Goal: Task Accomplishment & Management: Use online tool/utility

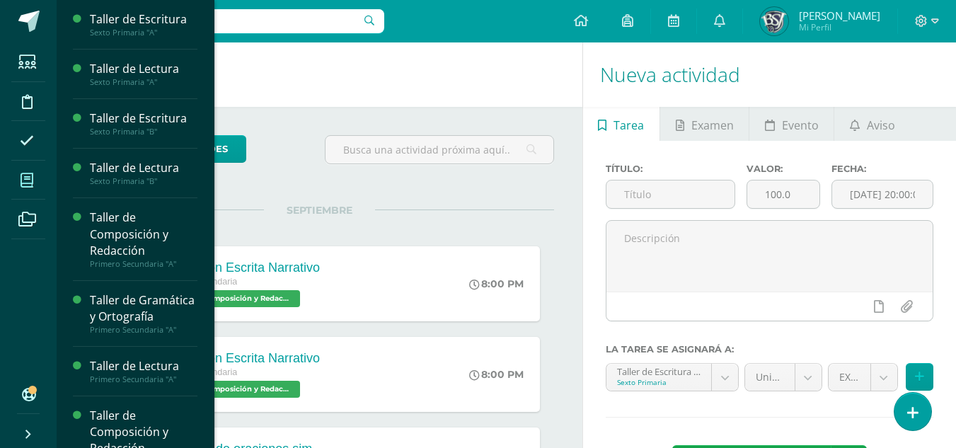
click at [25, 174] on icon at bounding box center [27, 180] width 13 height 14
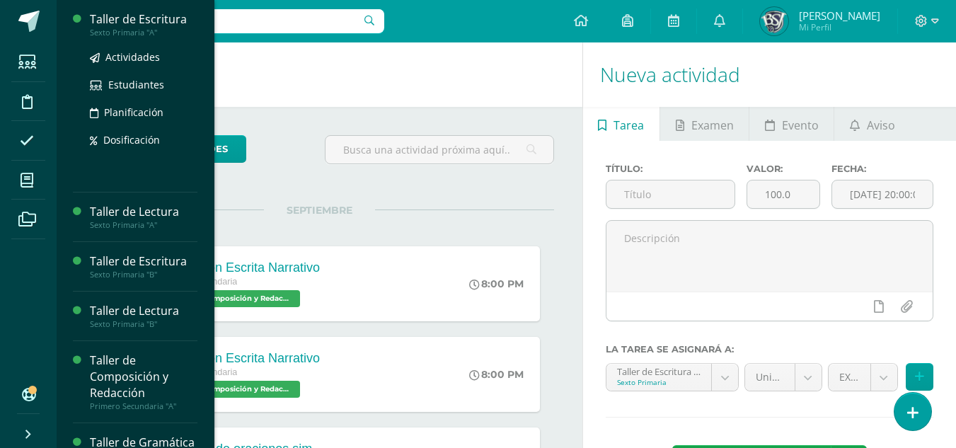
click at [122, 13] on div "Taller de Escritura" at bounding box center [144, 19] width 108 height 16
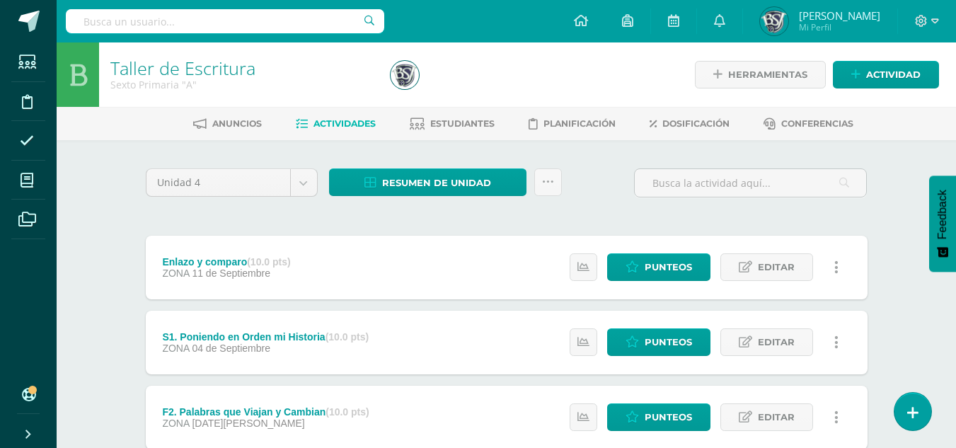
click at [197, 262] on div "Enlazo y comparo (10.0 pts)" at bounding box center [226, 261] width 128 height 11
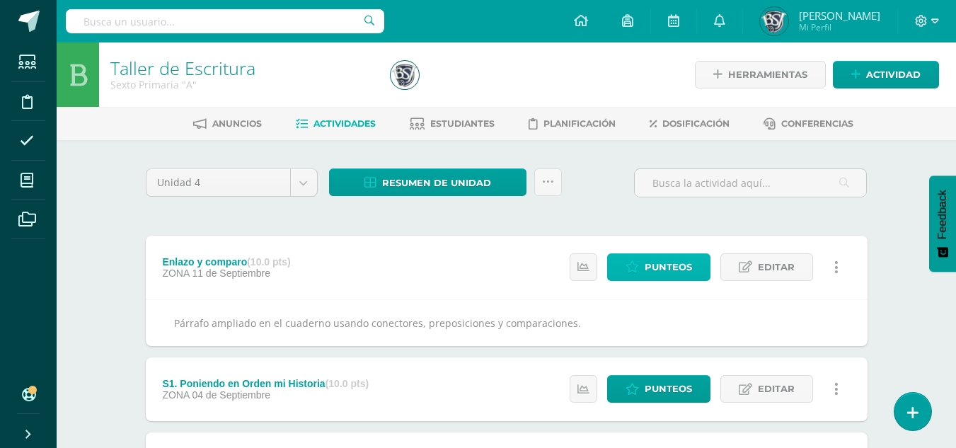
click at [660, 260] on span "Punteos" at bounding box center [667, 267] width 47 height 26
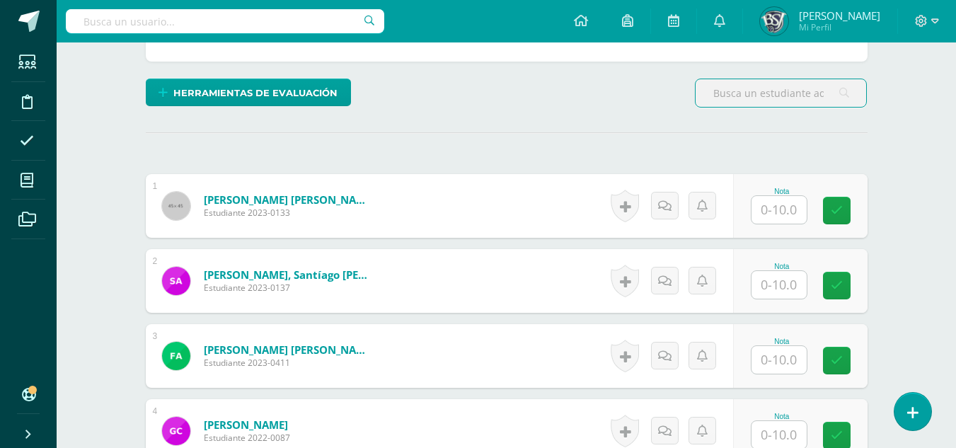
scroll to position [357, 0]
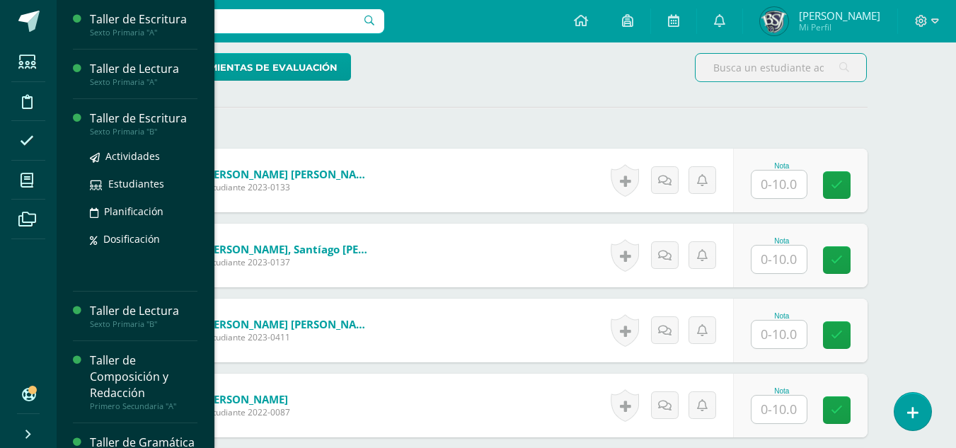
click at [127, 118] on div "Taller de Escritura" at bounding box center [144, 118] width 108 height 16
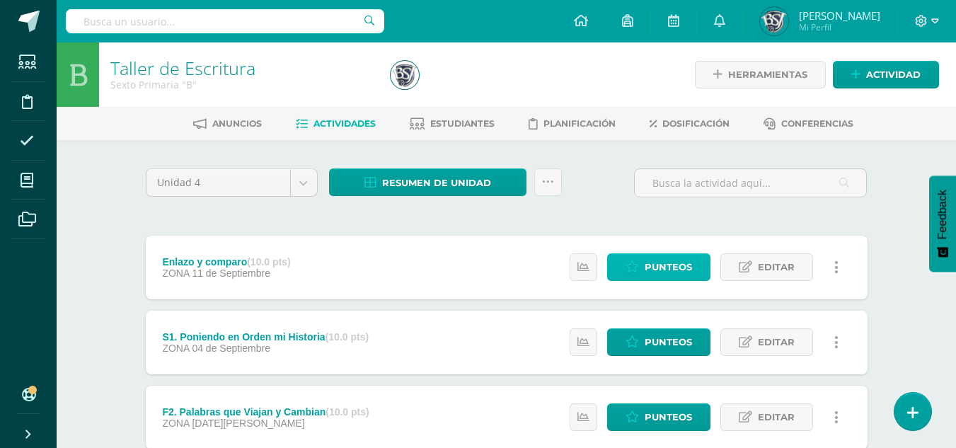
click at [654, 260] on span "Punteos" at bounding box center [667, 267] width 47 height 26
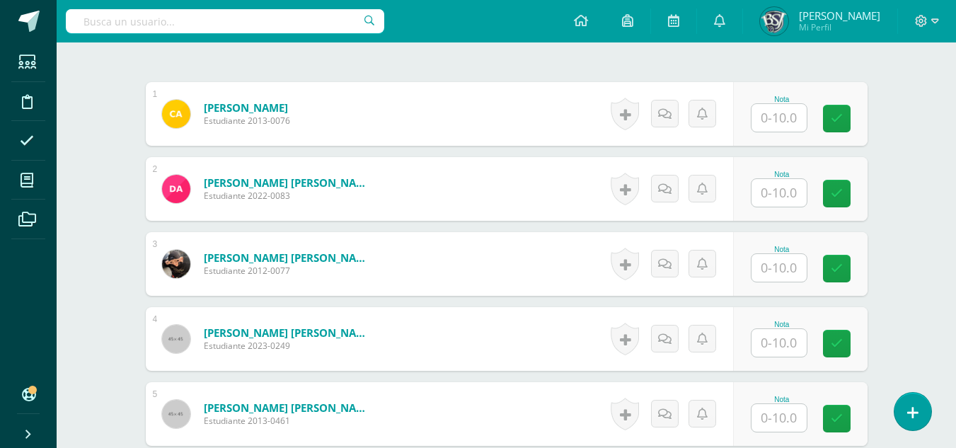
scroll to position [424, 0]
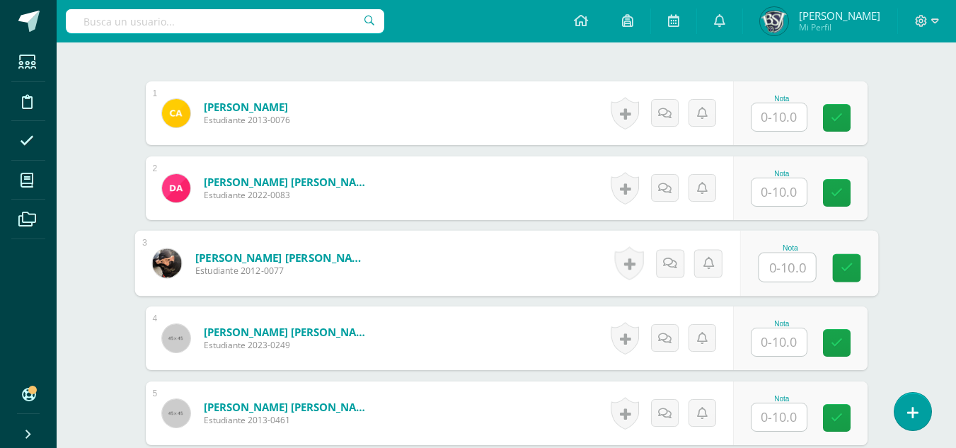
click at [792, 265] on input "text" at bounding box center [786, 267] width 57 height 28
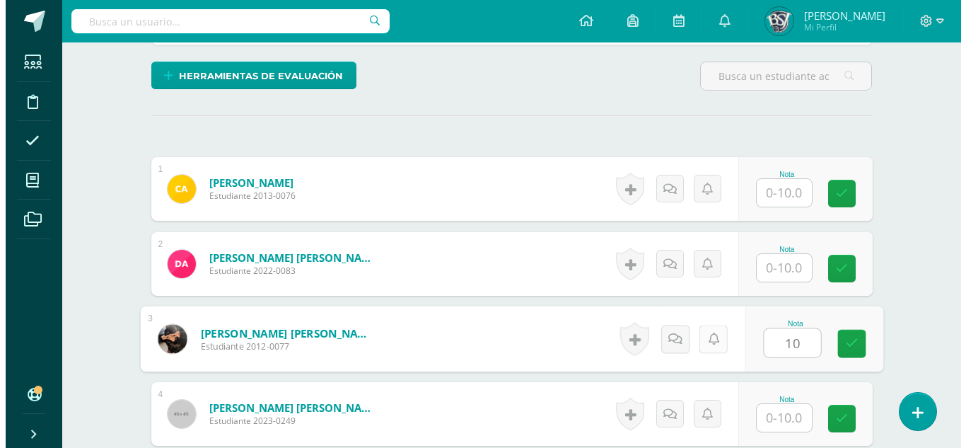
scroll to position [425, 0]
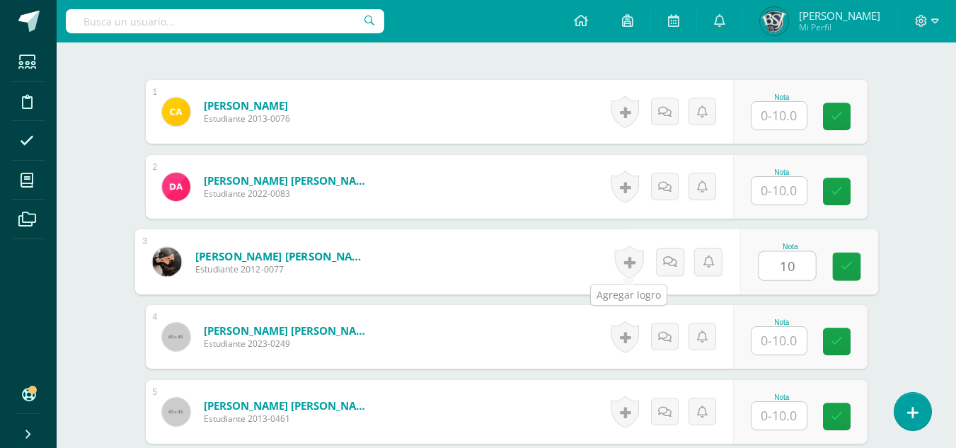
type input "10"
click at [624, 266] on link at bounding box center [627, 261] width 29 height 33
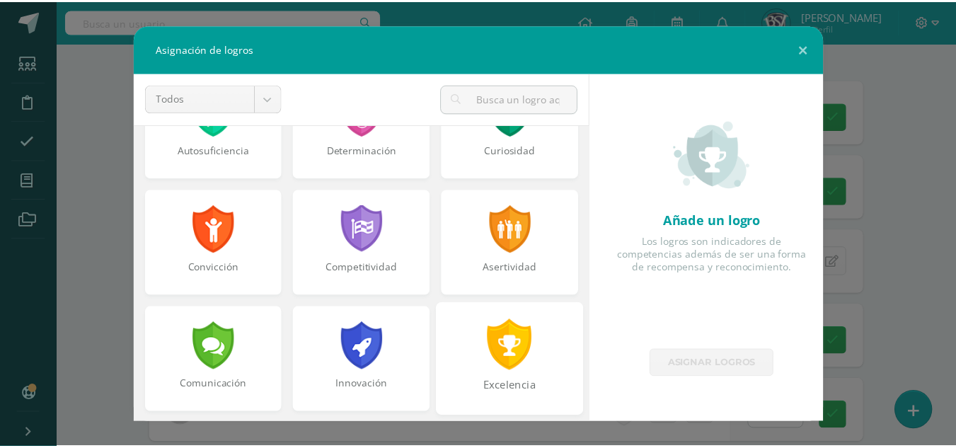
scroll to position [212, 0]
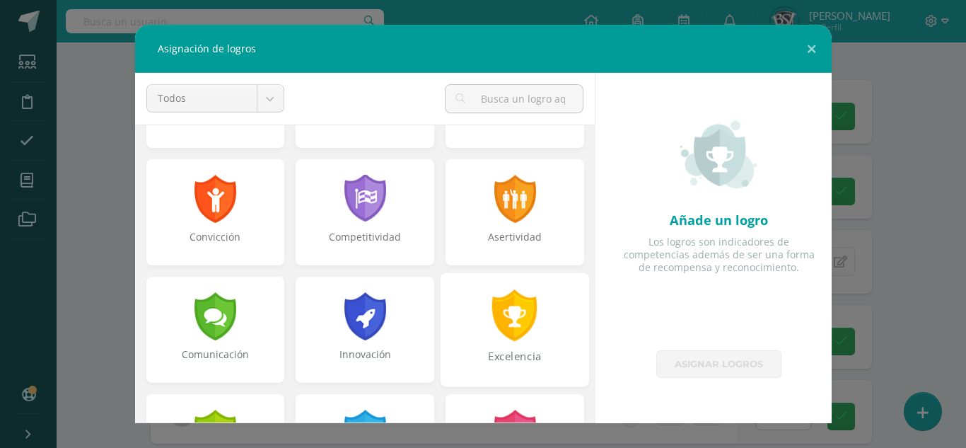
click at [508, 336] on div at bounding box center [515, 315] width 49 height 52
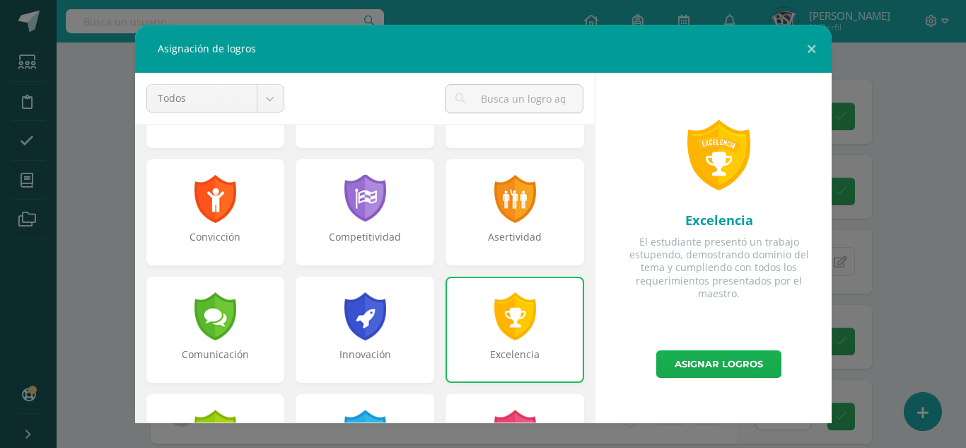
click at [690, 370] on link "Asignar logros" at bounding box center [718, 364] width 125 height 28
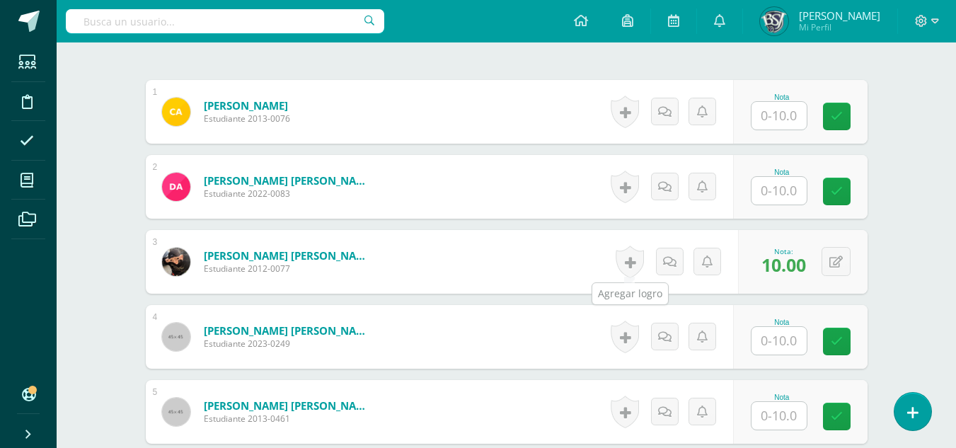
click at [631, 254] on link at bounding box center [629, 261] width 28 height 33
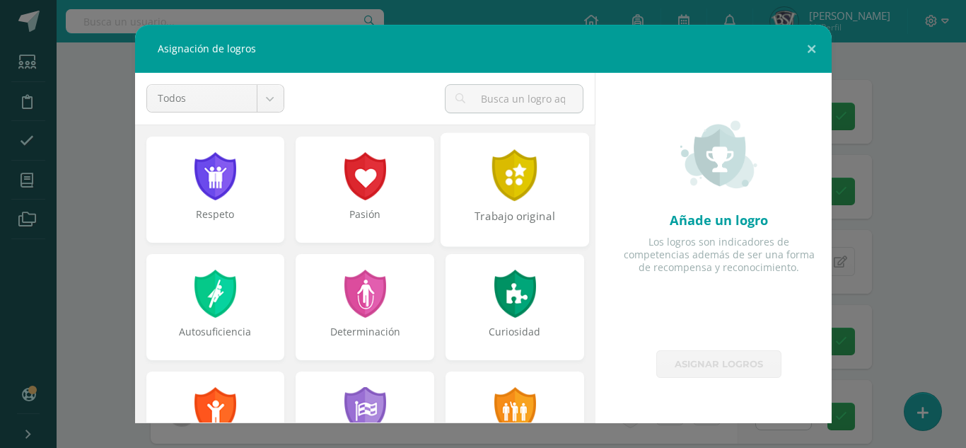
click at [536, 203] on div "Trabajo original" at bounding box center [515, 189] width 149 height 114
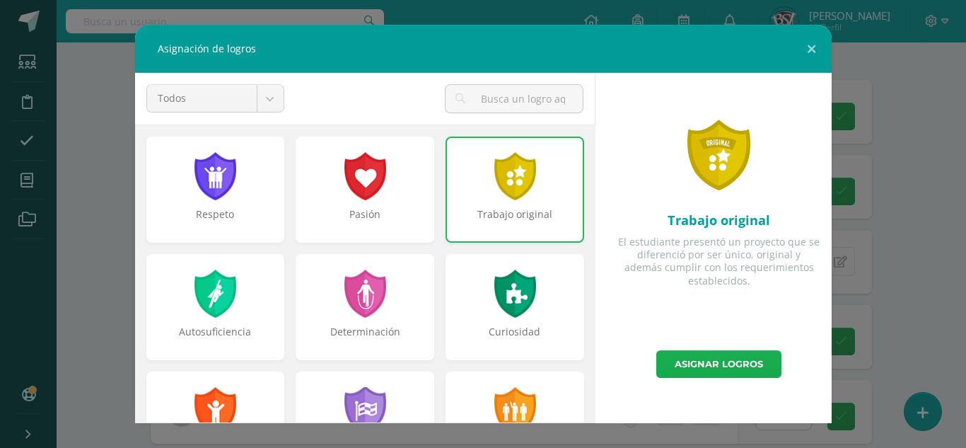
click at [676, 366] on link "Asignar logros" at bounding box center [718, 364] width 125 height 28
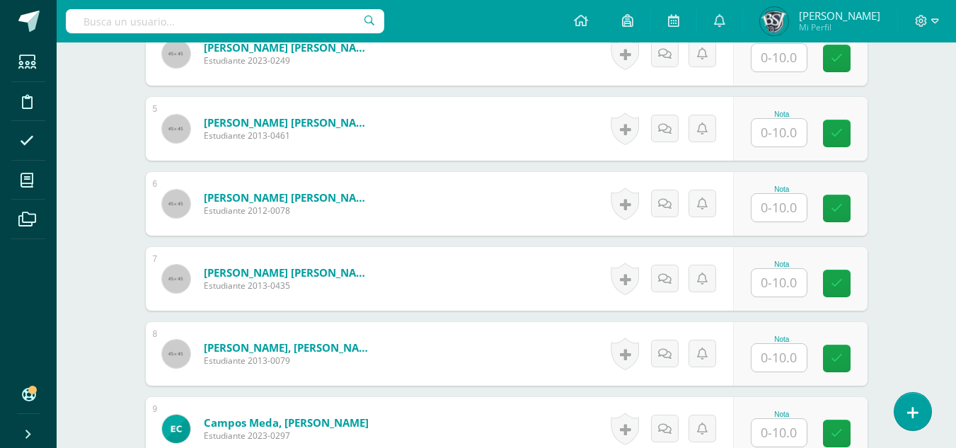
scroll to position [637, 0]
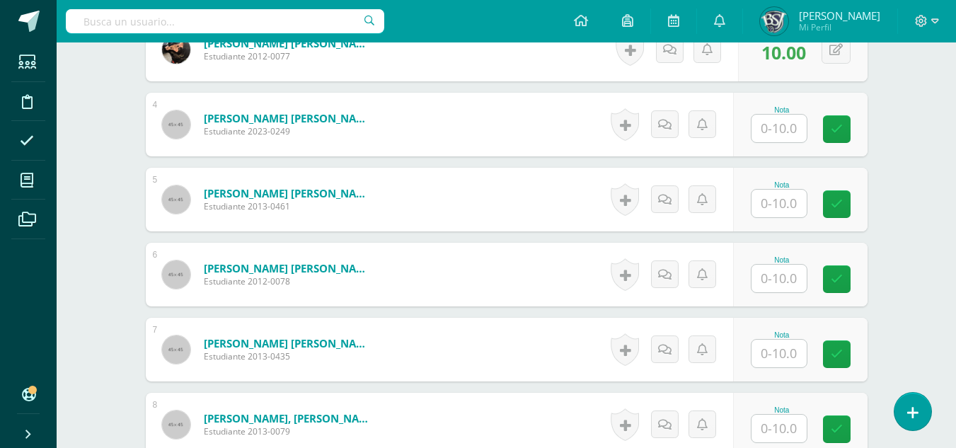
click at [794, 140] on input "text" at bounding box center [778, 129] width 55 height 28
type input "10"
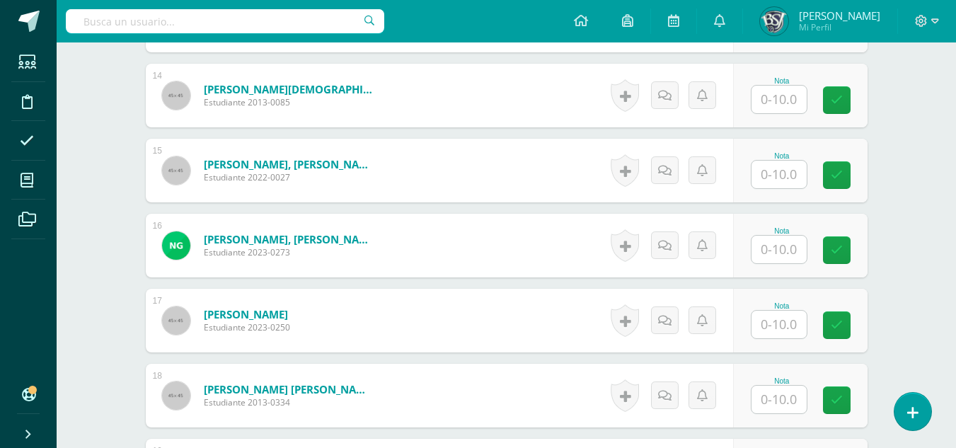
scroll to position [1274, 0]
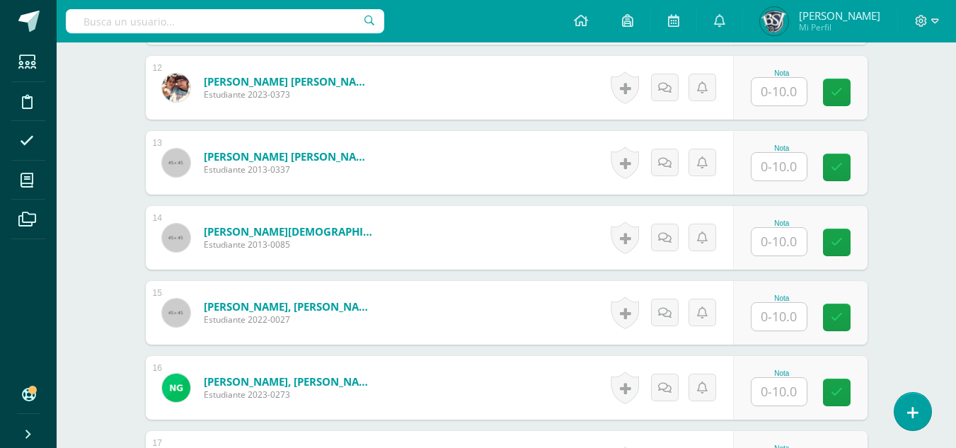
click at [785, 98] on input "text" at bounding box center [778, 92] width 55 height 28
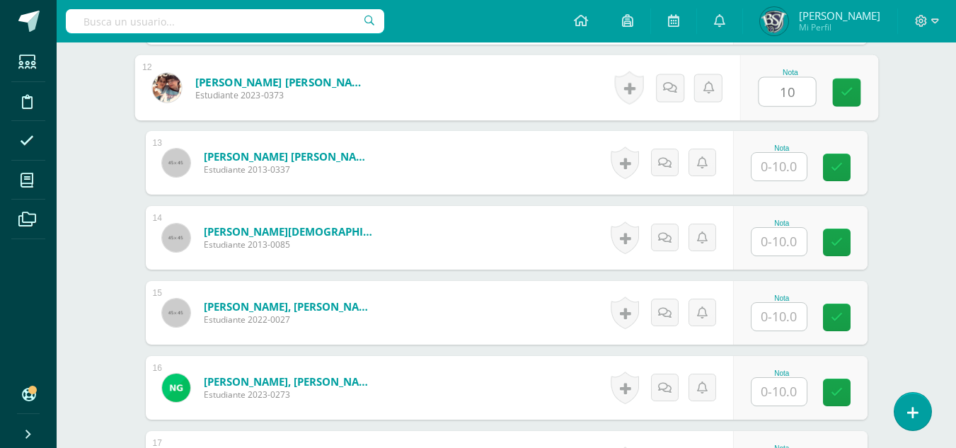
type input "10"
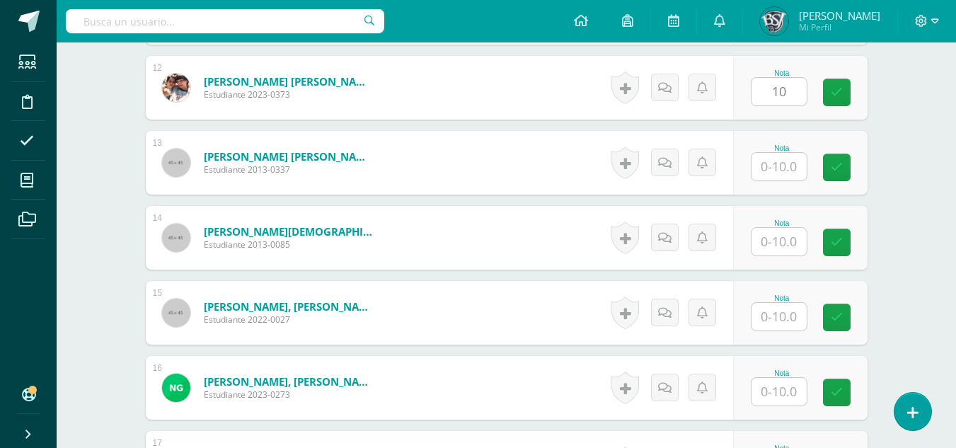
click at [933, 146] on div "Taller de Escritura Sexto Primaria "B" Herramientas Detalle de asistencias Acti…" at bounding box center [506, 124] width 899 height 2713
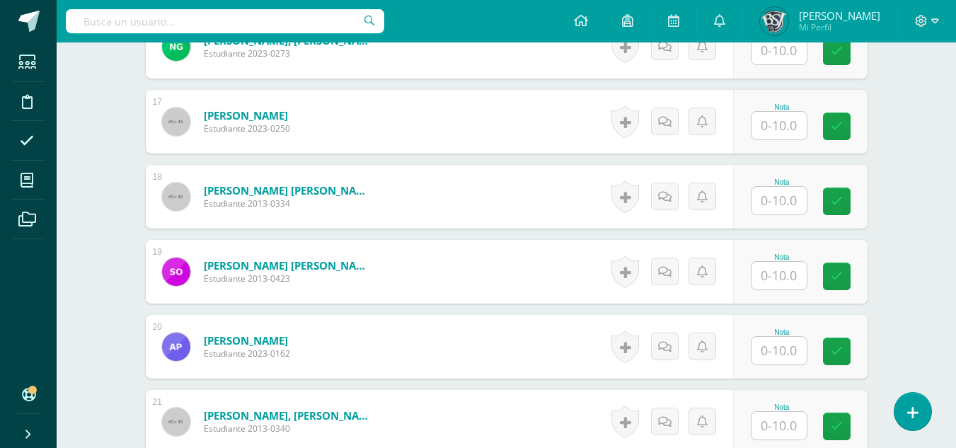
scroll to position [1486, 0]
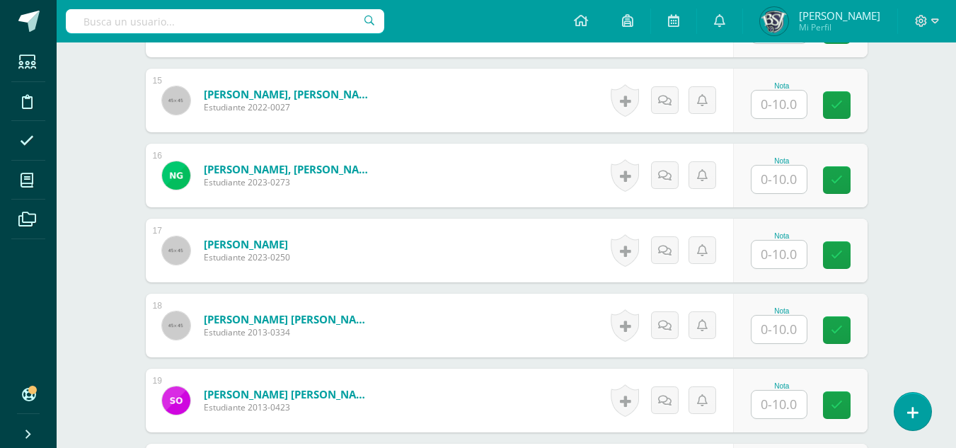
click at [784, 324] on input "text" at bounding box center [778, 330] width 55 height 28
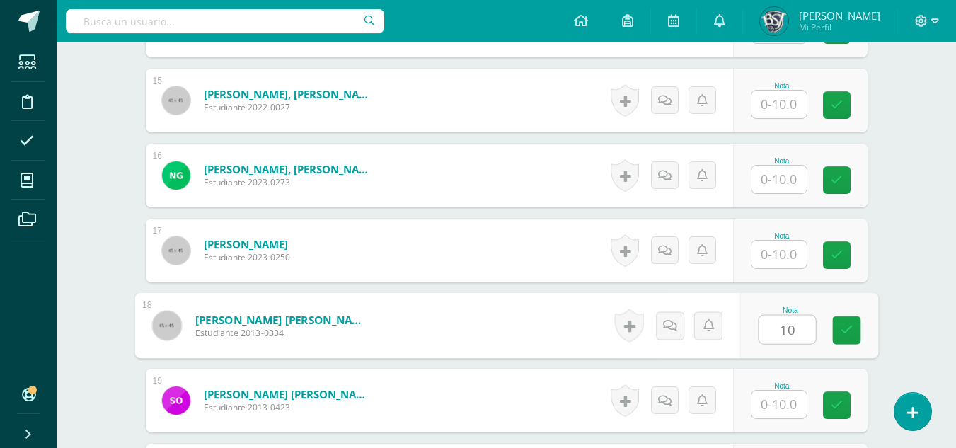
type input "10"
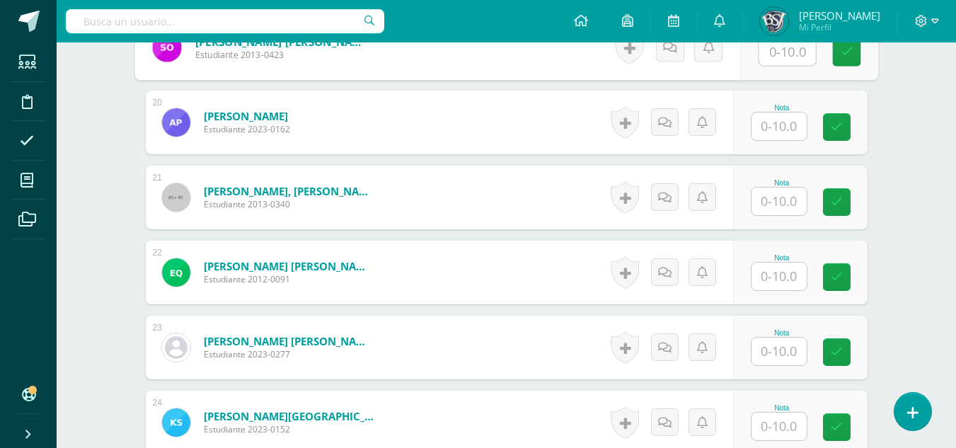
scroll to position [1840, 0]
click at [779, 199] on input "text" at bounding box center [778, 201] width 55 height 28
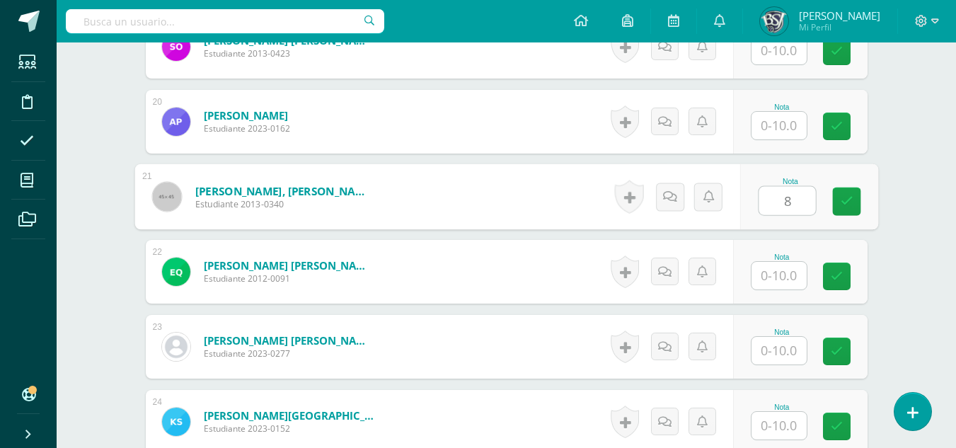
type input "8"
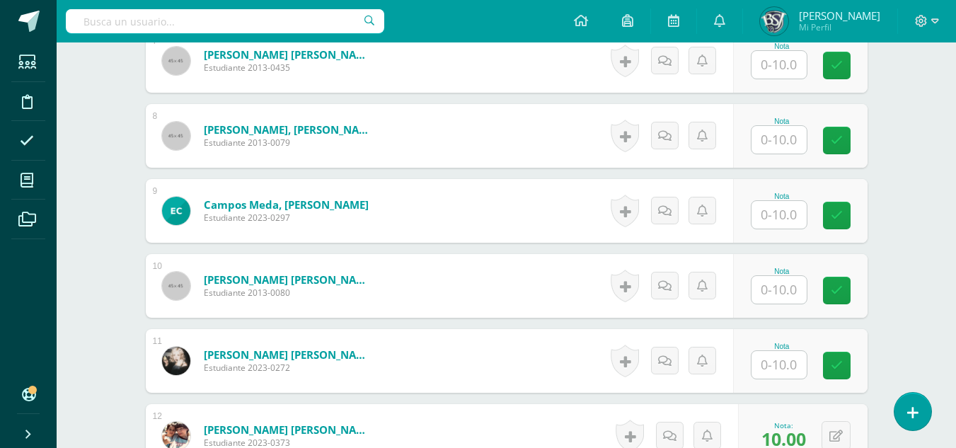
scroll to position [920, 0]
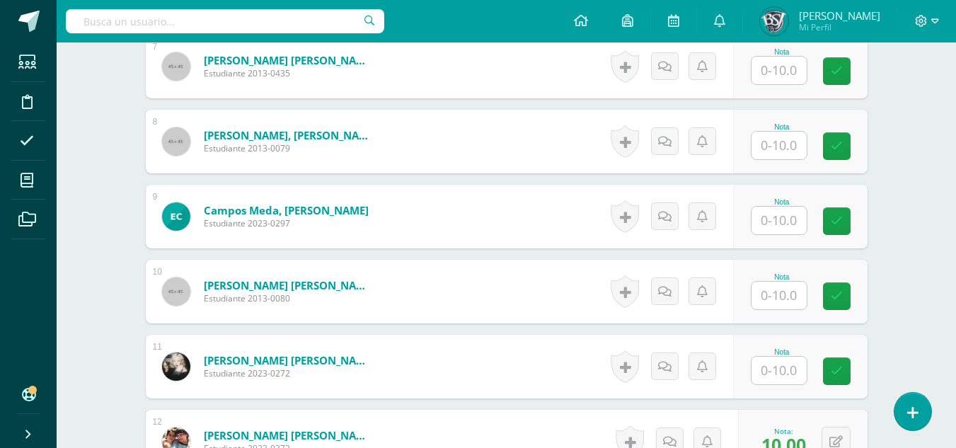
click at [801, 142] on input "text" at bounding box center [778, 146] width 55 height 28
type input "10"
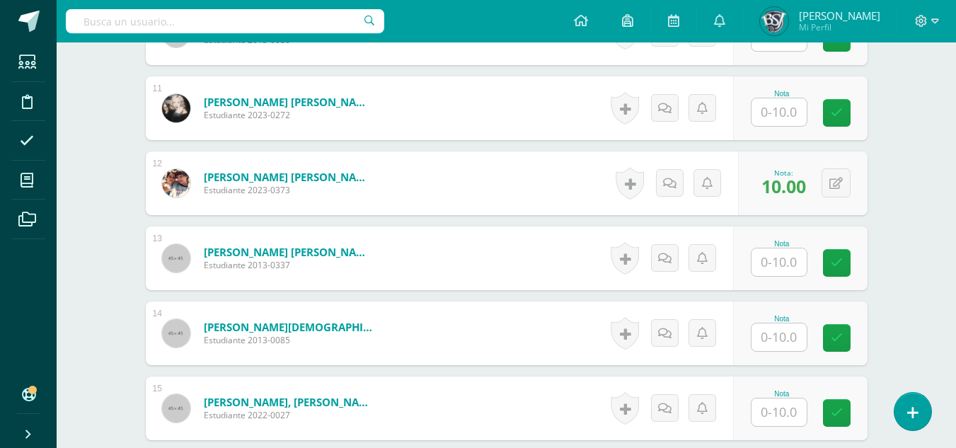
scroll to position [1203, 0]
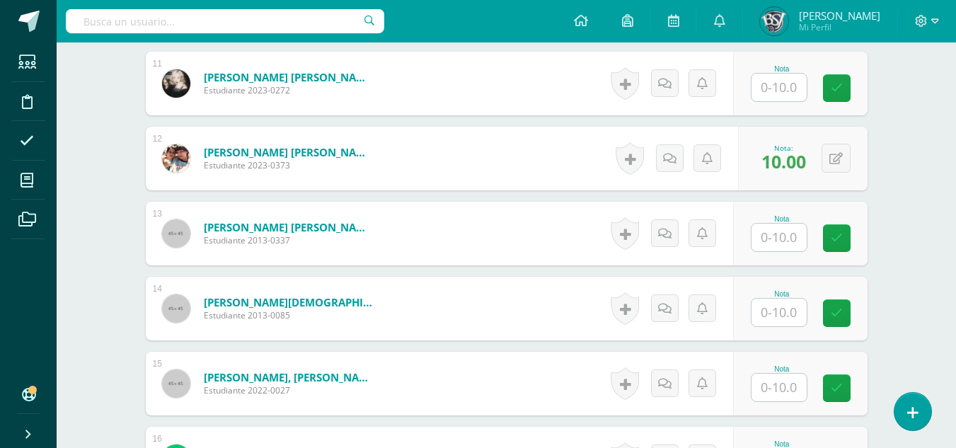
click at [792, 309] on input "text" at bounding box center [778, 313] width 55 height 28
type input "10"
click at [905, 229] on div "Taller de Escritura Sexto Primaria "B" Herramientas Detalle de asistencias Acti…" at bounding box center [506, 195] width 899 height 2713
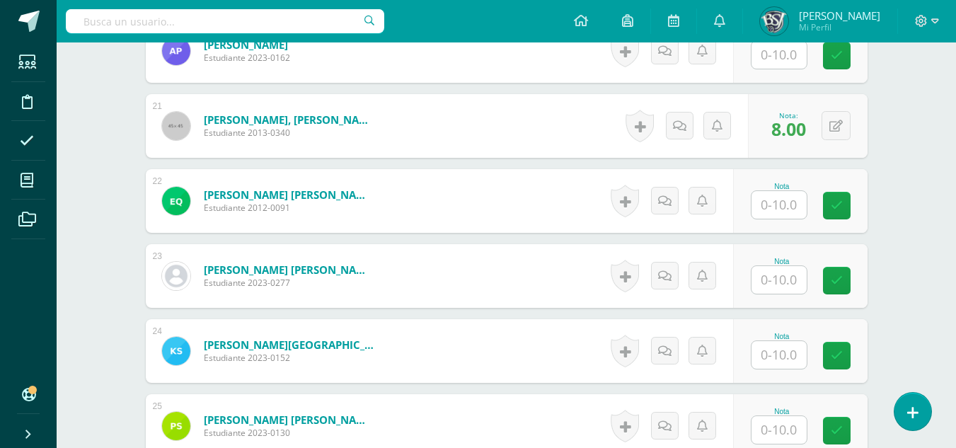
scroll to position [2264, 0]
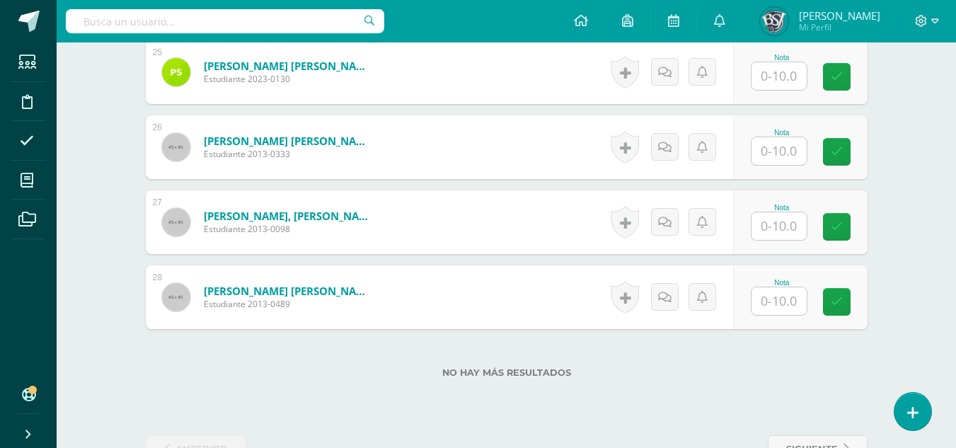
click at [767, 233] on input "text" at bounding box center [778, 226] width 55 height 28
type input "10"
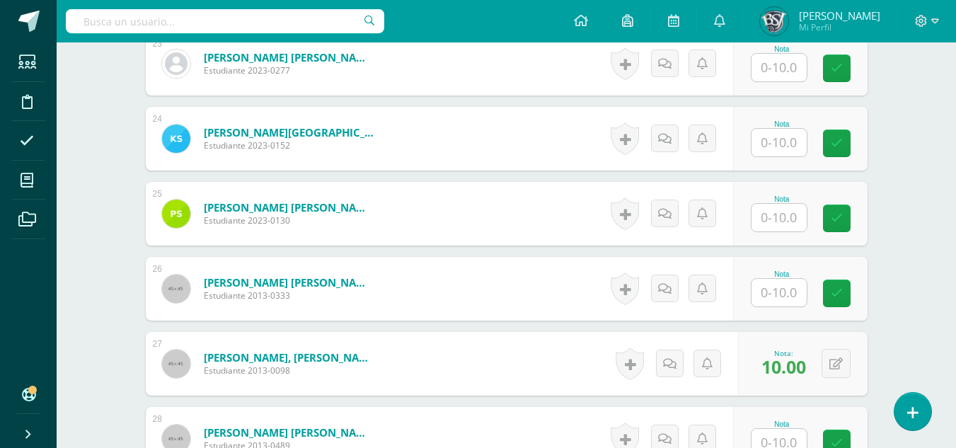
scroll to position [2052, 0]
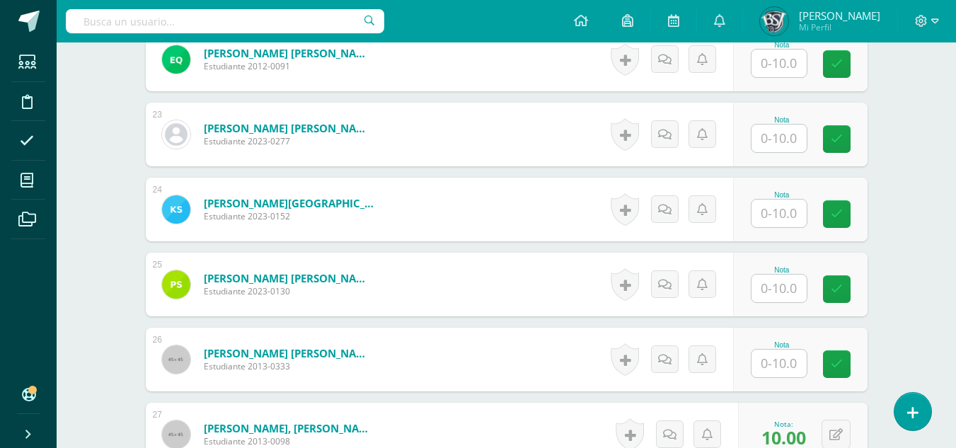
click at [767, 136] on input "text" at bounding box center [778, 139] width 55 height 28
type input "10"
click at [772, 277] on input "text" at bounding box center [778, 288] width 55 height 28
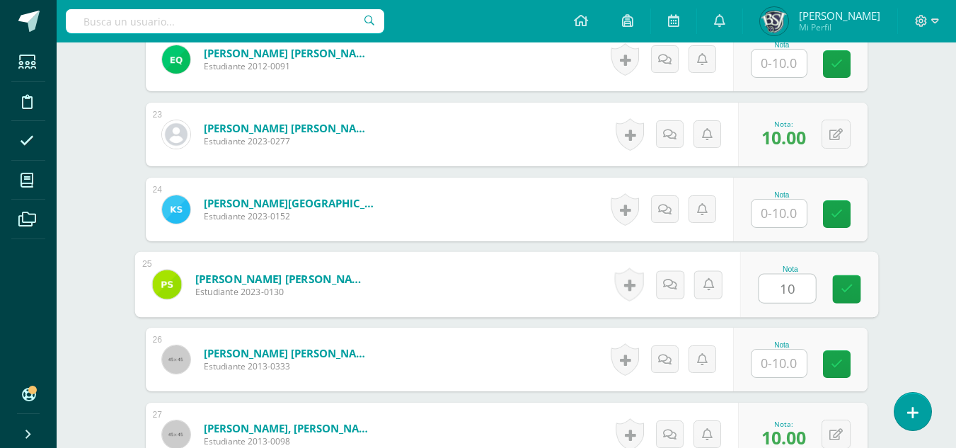
type input "10"
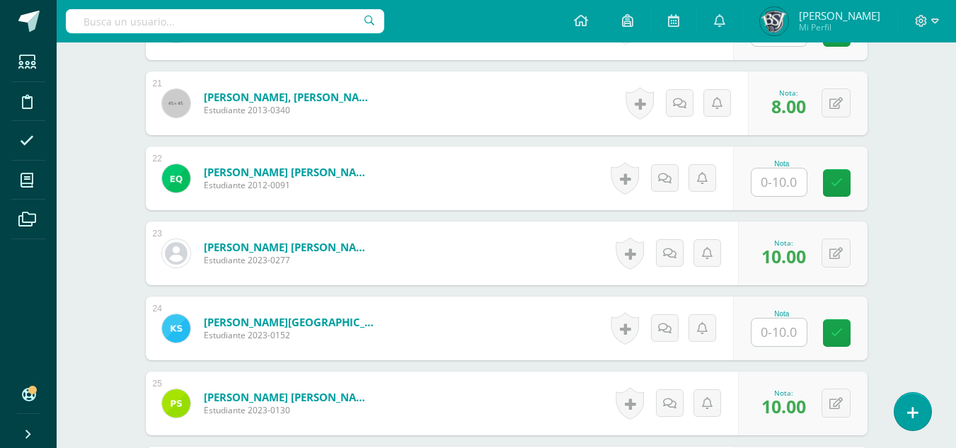
scroll to position [1911, 0]
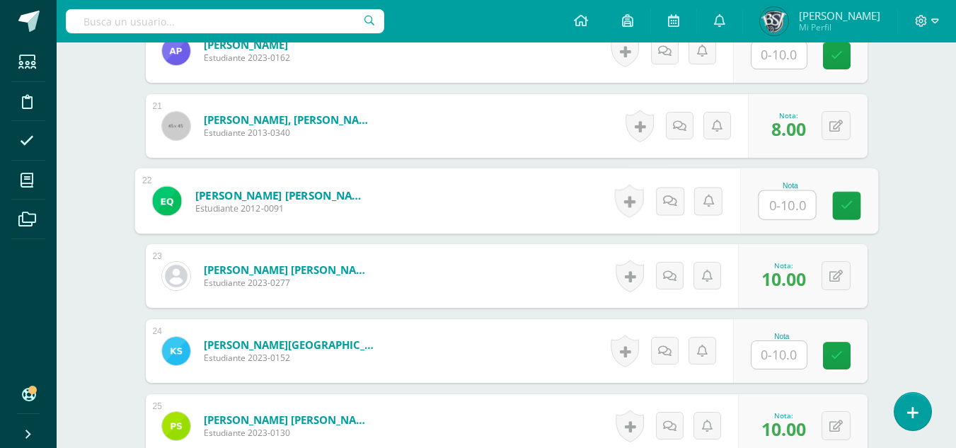
click at [758, 209] on input "text" at bounding box center [786, 205] width 57 height 28
type input "10"
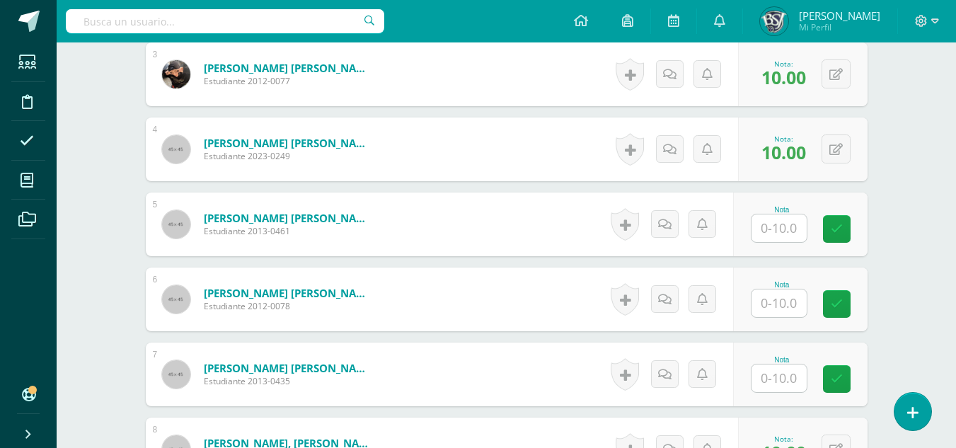
scroll to position [637, 0]
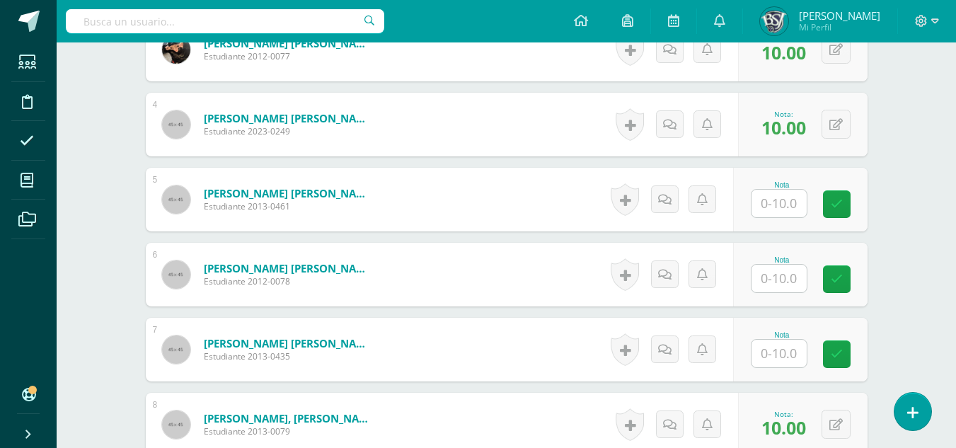
click at [781, 350] on input "text" at bounding box center [778, 354] width 55 height 28
type input "9"
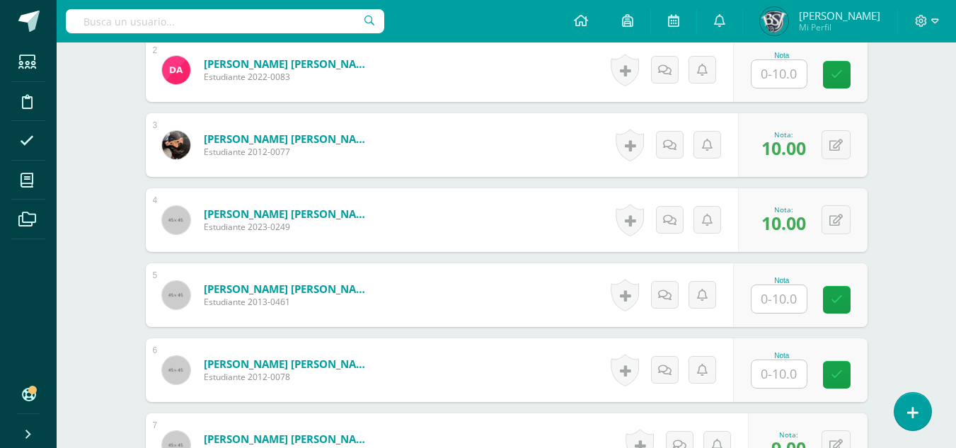
scroll to position [567, 0]
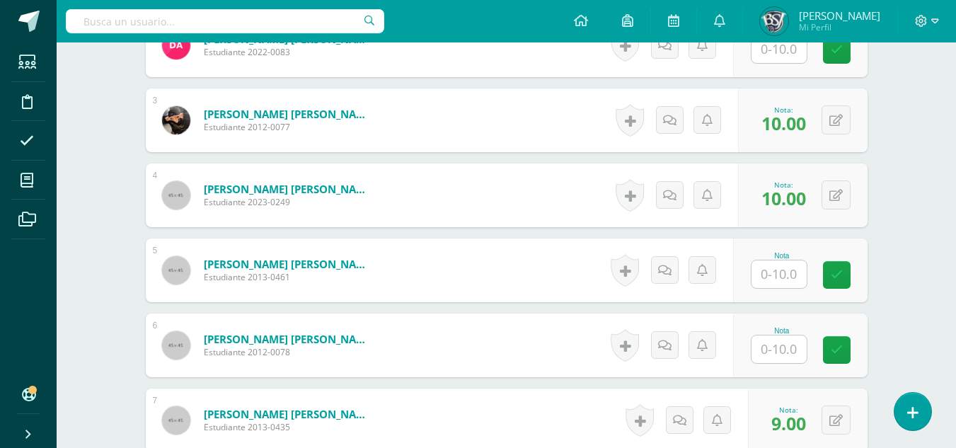
click at [791, 270] on input "text" at bounding box center [778, 274] width 55 height 28
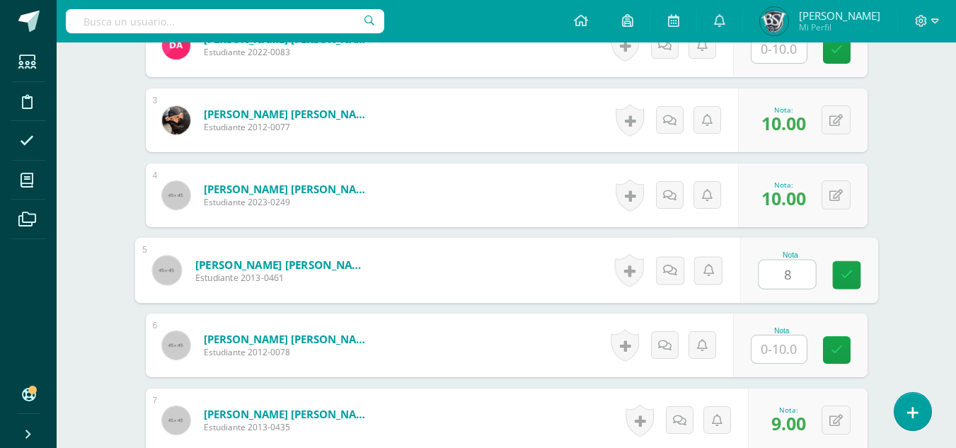
type input "8"
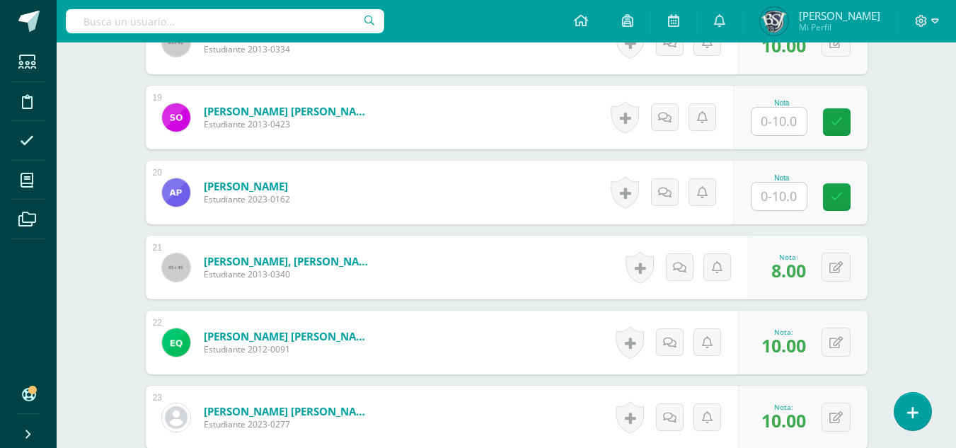
scroll to position [1698, 0]
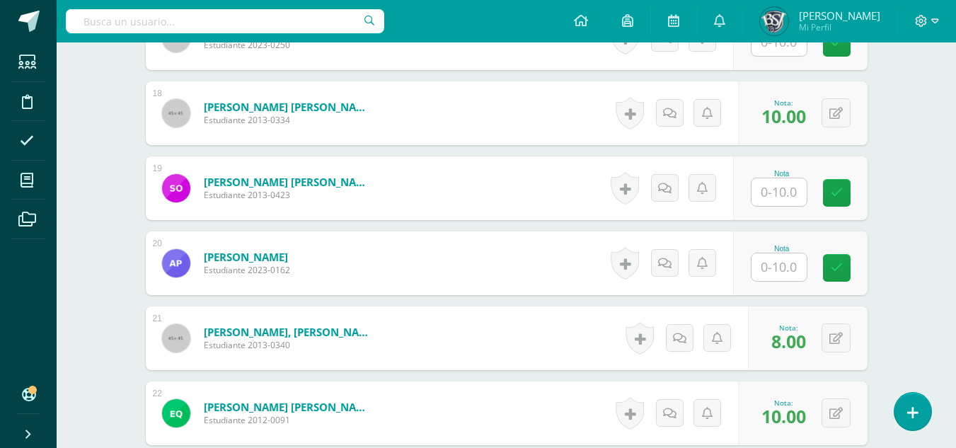
click at [800, 185] on input "text" at bounding box center [778, 192] width 55 height 28
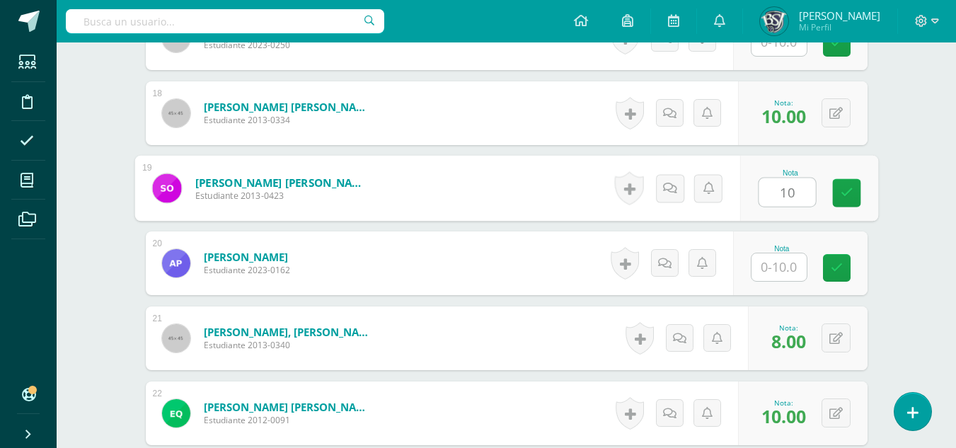
type input "10"
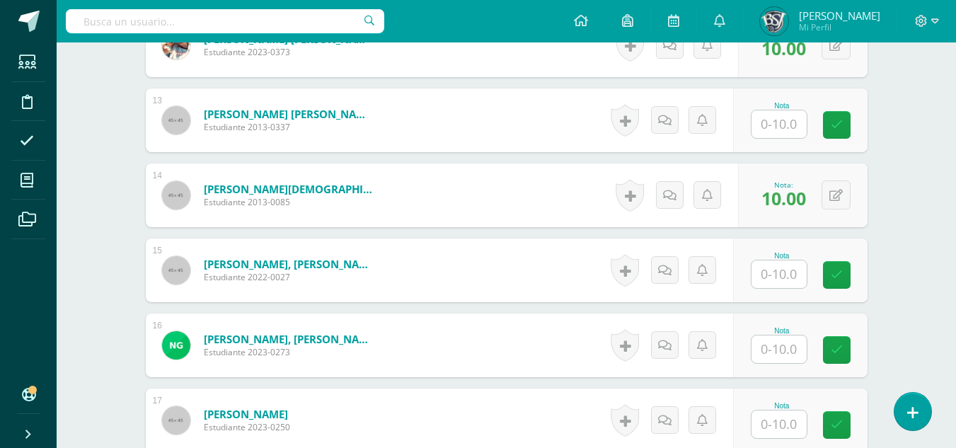
scroll to position [1203, 0]
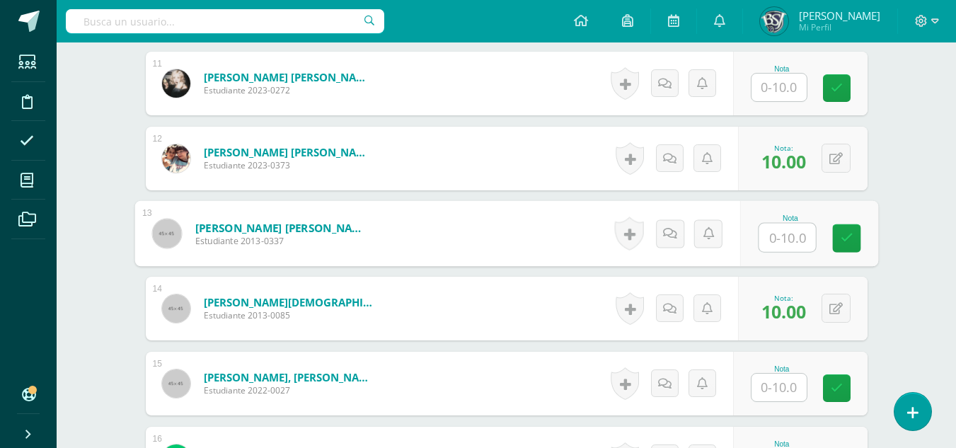
click at [783, 240] on input "text" at bounding box center [786, 238] width 57 height 28
type input "10"
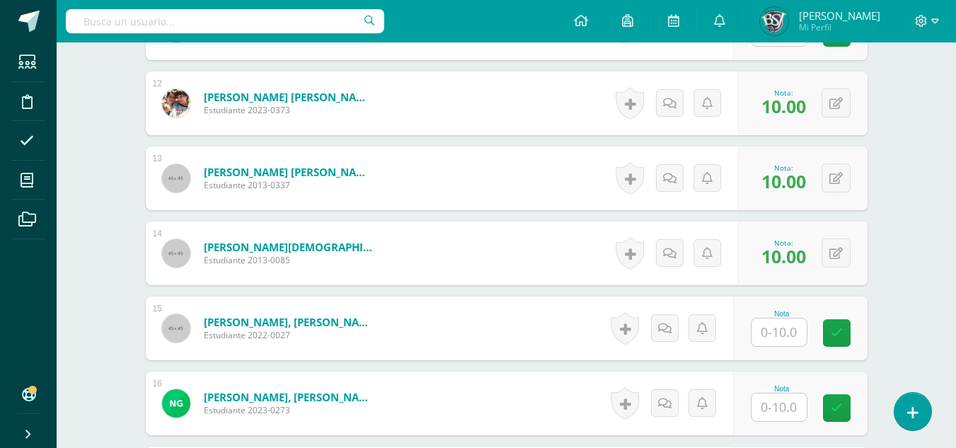
scroll to position [1274, 0]
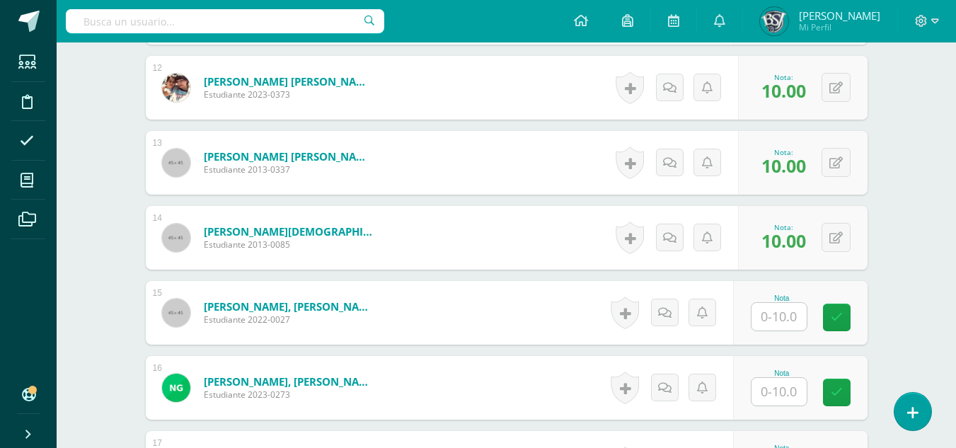
click at [771, 390] on input "text" at bounding box center [778, 392] width 55 height 28
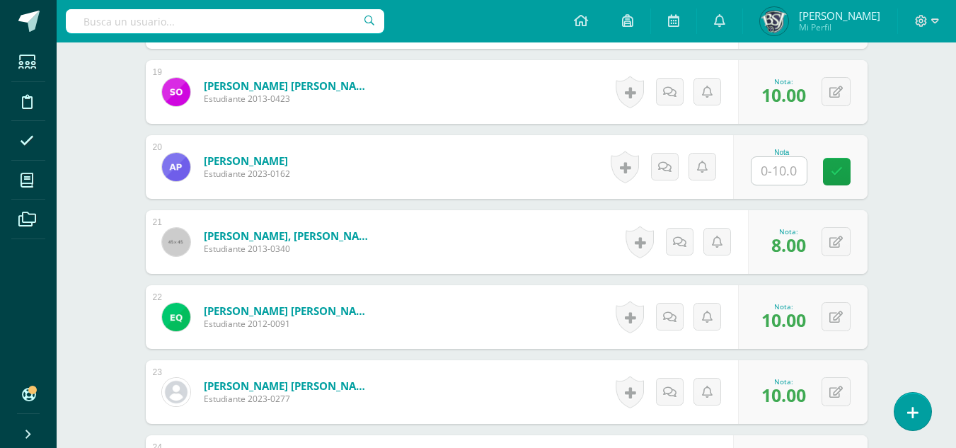
scroll to position [1769, 0]
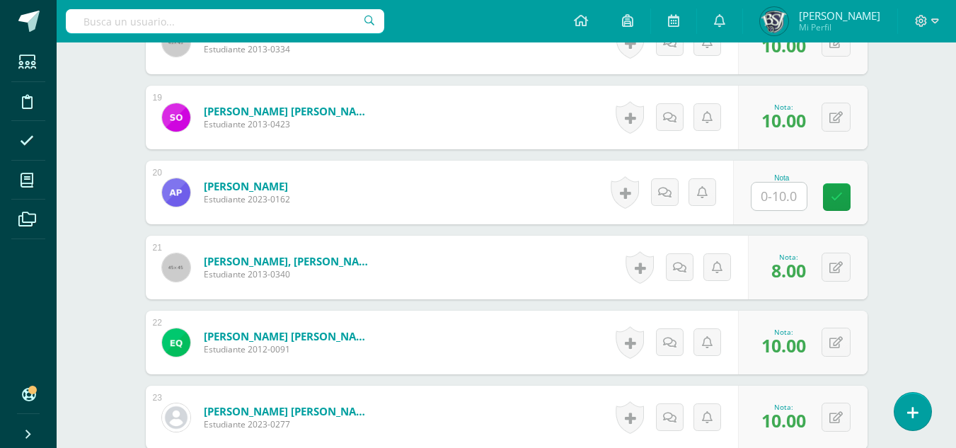
type input "10"
click at [761, 125] on span "10.00" at bounding box center [783, 120] width 45 height 24
click at [798, 204] on input "text" at bounding box center [778, 197] width 55 height 28
type input "10"
click at [843, 212] on div "Nota 10" at bounding box center [808, 193] width 138 height 66
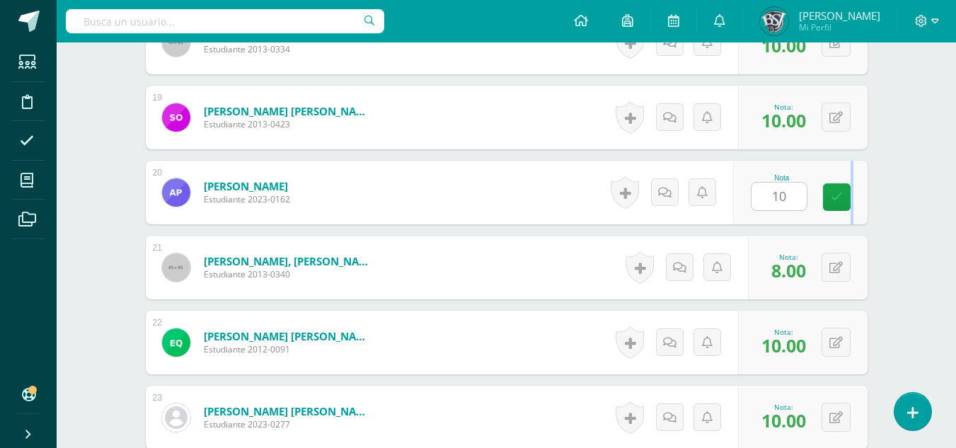
click at [843, 212] on div "Nota 10" at bounding box center [800, 193] width 134 height 64
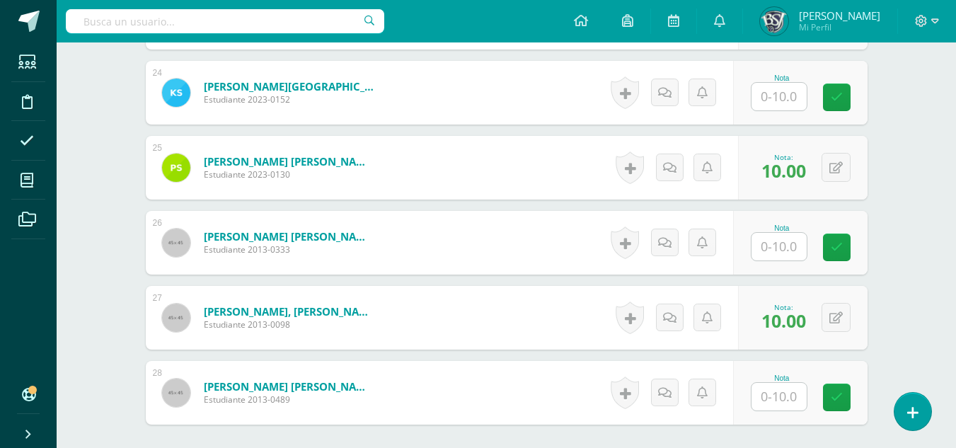
scroll to position [2194, 0]
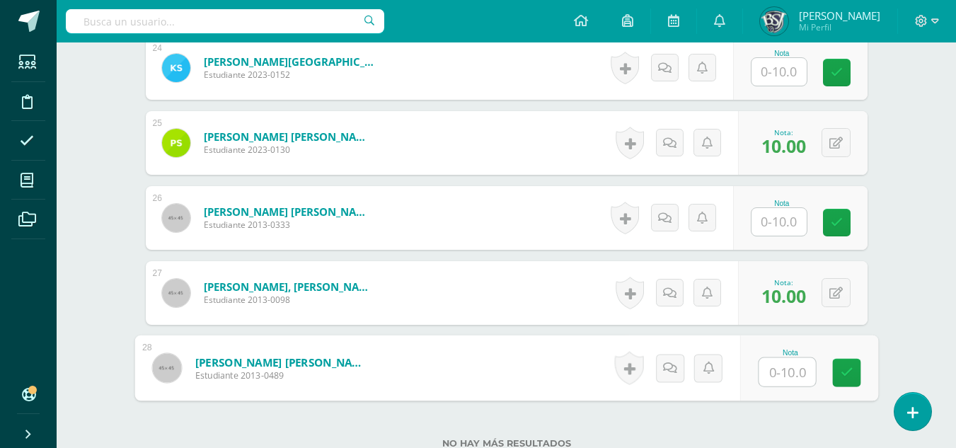
click at [770, 370] on input "text" at bounding box center [786, 372] width 57 height 28
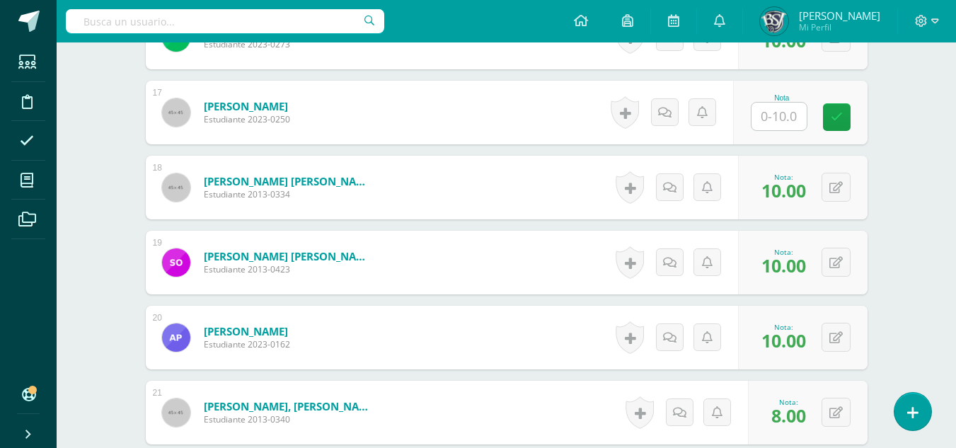
scroll to position [1557, 0]
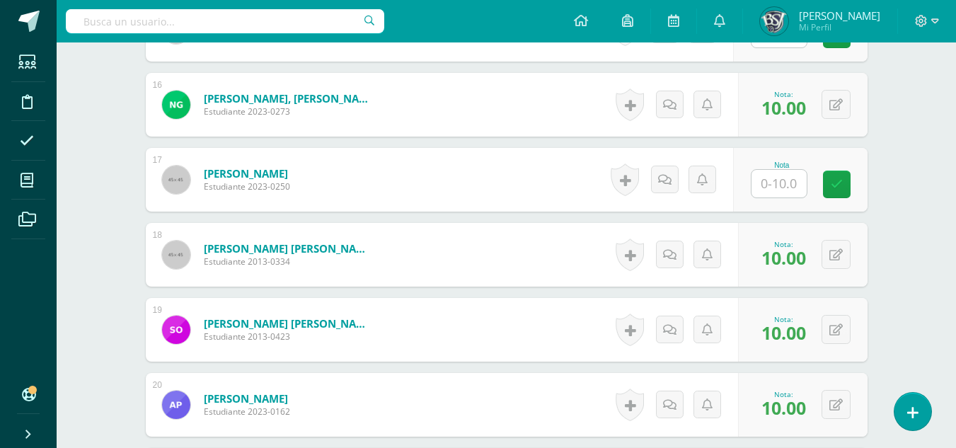
type input "10"
click at [794, 179] on input "text" at bounding box center [778, 184] width 55 height 28
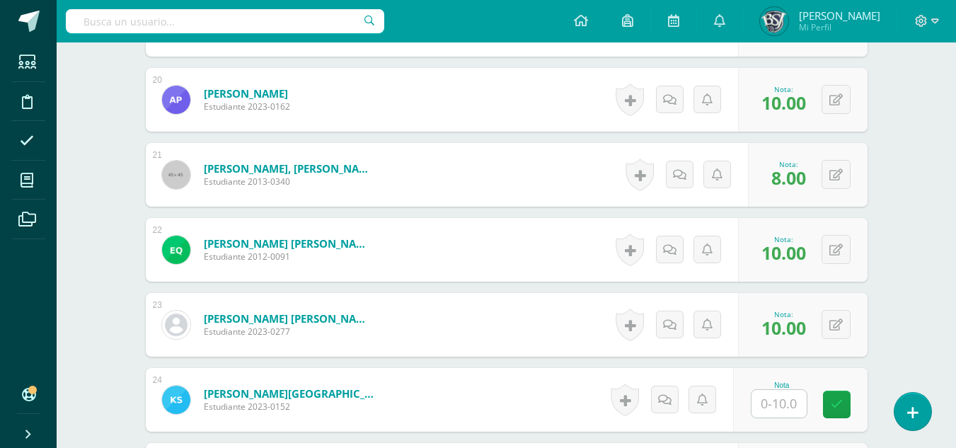
scroll to position [1944, 0]
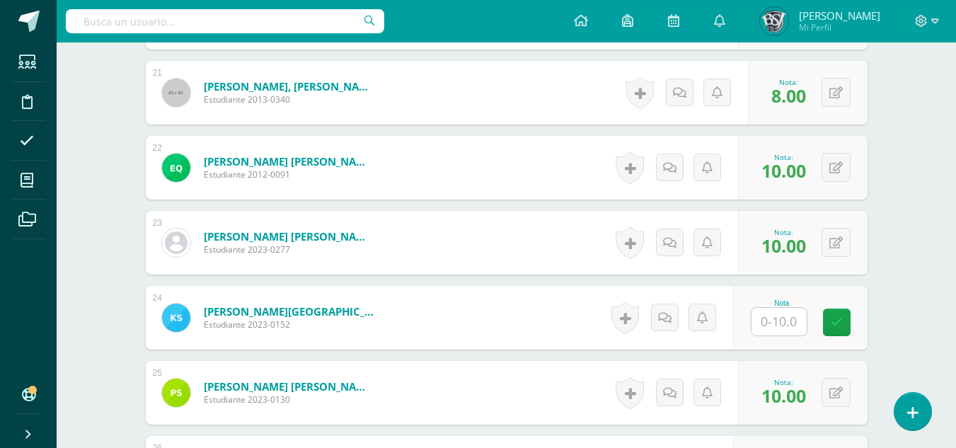
type input "10"
click at [786, 316] on input "text" at bounding box center [778, 322] width 55 height 28
type input "10"
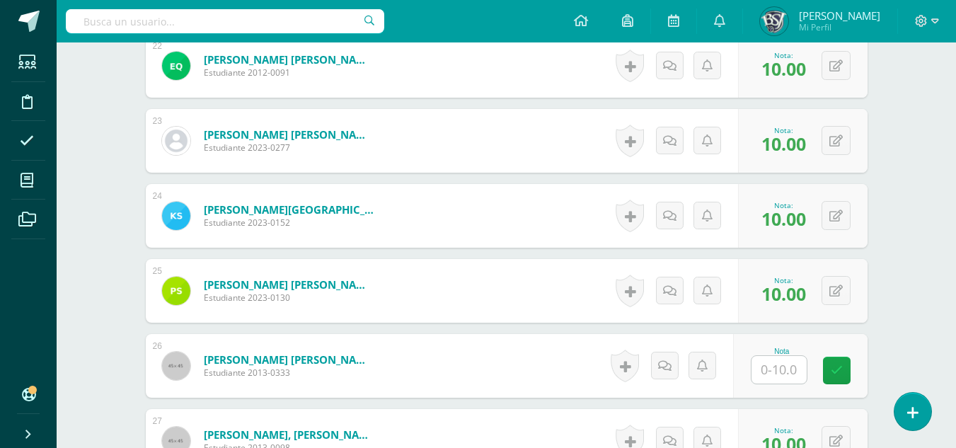
scroll to position [2156, 0]
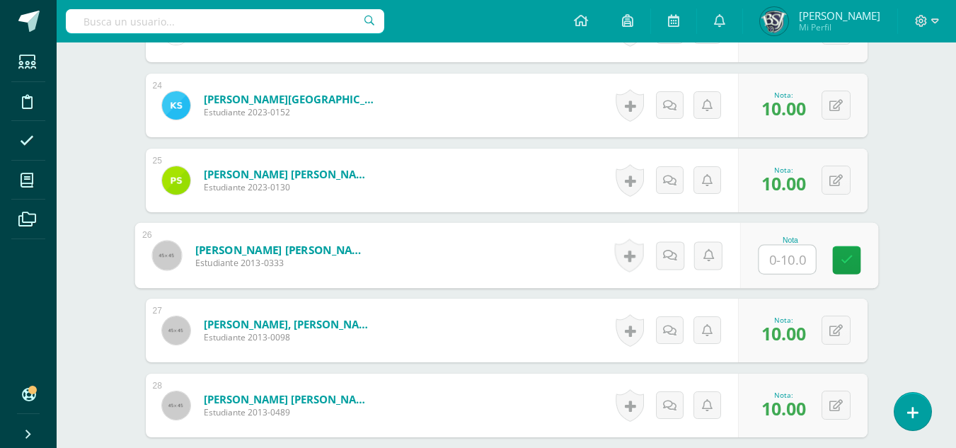
click at [770, 266] on input "text" at bounding box center [786, 259] width 57 height 28
type input "10"
